Goal: Task Accomplishment & Management: Manage account settings

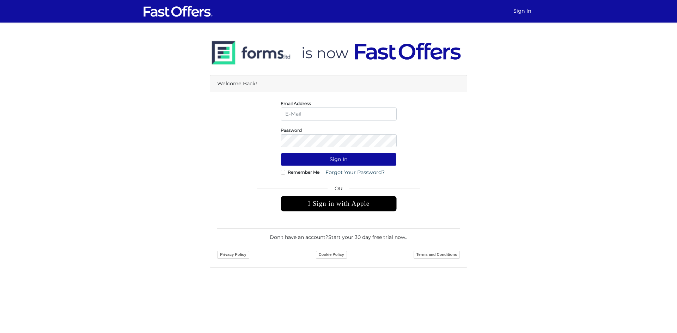
click at [307, 115] on input "email" at bounding box center [339, 114] width 116 height 13
type input "f.normuradov@gmail.com"
click at [281, 153] on button "Sign In" at bounding box center [339, 159] width 116 height 13
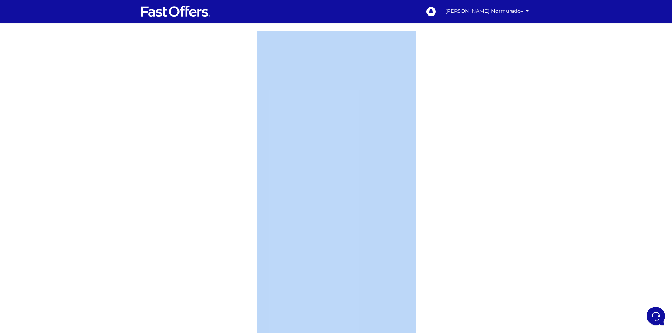
drag, startPoint x: 249, startPoint y: 41, endPoint x: 436, endPoint y: 228, distance: 264.8
click at [436, 228] on div at bounding box center [336, 207] width 672 height 353
click at [448, 202] on div at bounding box center [336, 207] width 672 height 353
click at [238, 106] on div at bounding box center [336, 207] width 672 height 353
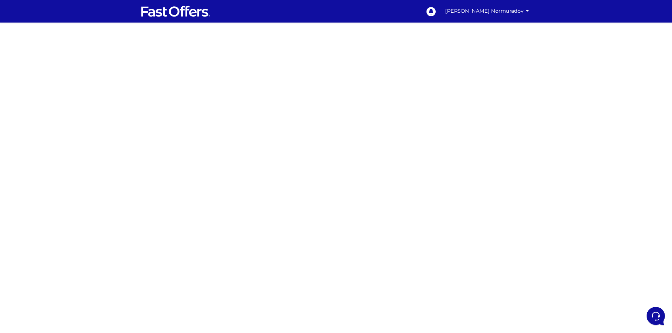
click at [443, 196] on div at bounding box center [336, 207] width 672 height 353
click at [504, 13] on link "[PERSON_NAME] Normuradov" at bounding box center [487, 11] width 90 height 14
click at [503, 30] on link "My Offers" at bounding box center [503, 27] width 56 height 11
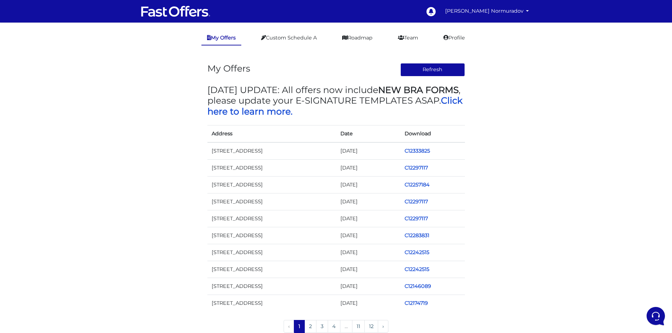
scroll to position [14, 0]
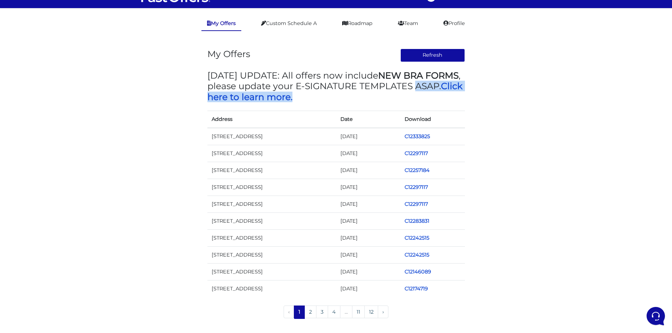
drag, startPoint x: 177, startPoint y: 96, endPoint x: 482, endPoint y: 206, distance: 324.7
click at [532, 214] on div "My Offers Refresh [DATE] UPDATE: All offers now include NEW BRA FORMS , please …" at bounding box center [336, 181] width 402 height 287
click at [165, 115] on div "My Offers Refresh [DATE] UPDATE: All offers now include NEW BRA FORMS , please …" at bounding box center [336, 181] width 402 height 287
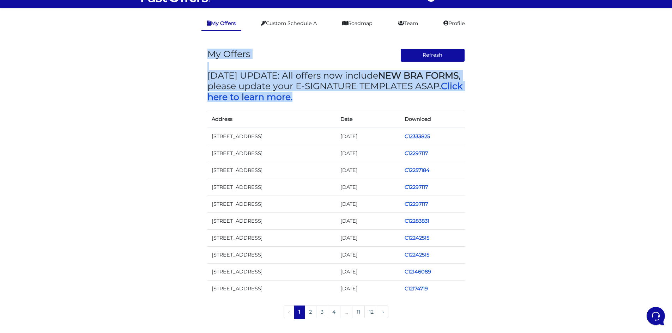
drag, startPoint x: 322, startPoint y: 66, endPoint x: 527, endPoint y: 155, distance: 223.9
click at [530, 155] on div "My Offers Refresh [DATE] UPDATE: All offers now include NEW BRA FORMS , please …" at bounding box center [336, 181] width 402 height 287
click at [179, 137] on div "My Offers Refresh [DATE] UPDATE: All offers now include NEW BRA FORMS , please …" at bounding box center [336, 181] width 402 height 287
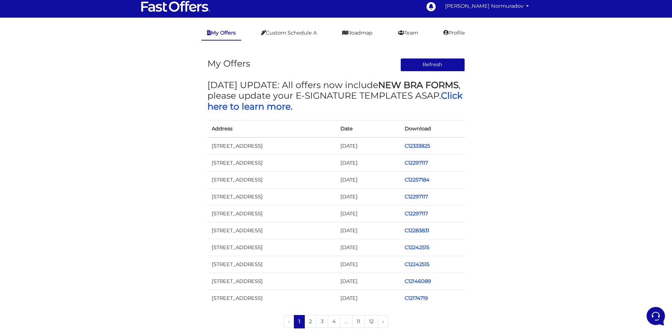
scroll to position [0, 0]
